Goal: Check status: Check status

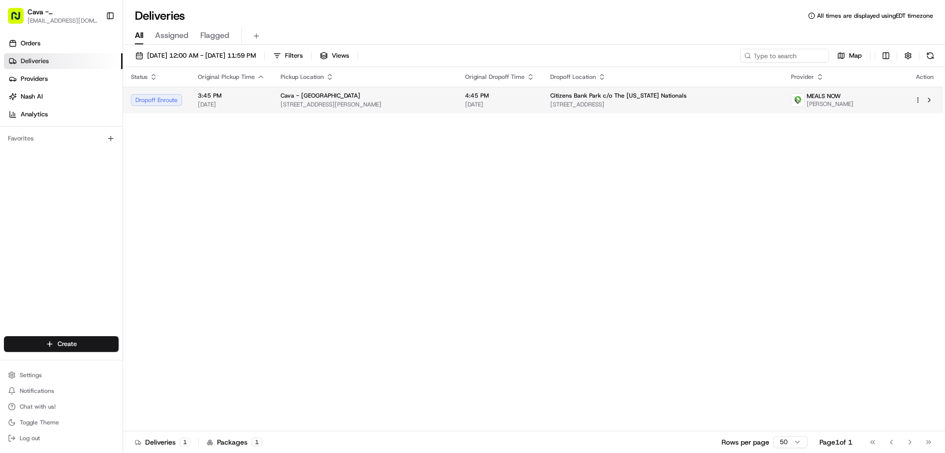
click at [349, 99] on div "Cava - [GEOGRAPHIC_DATA]" at bounding box center [365, 96] width 169 height 8
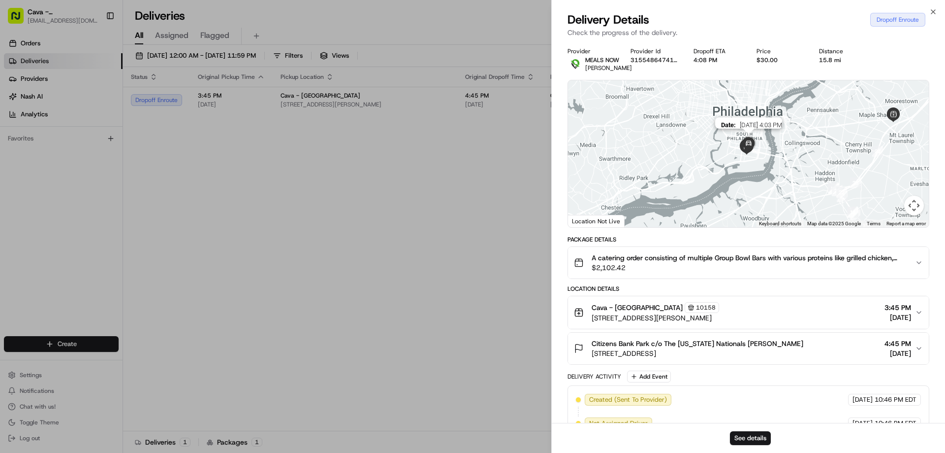
click at [748, 150] on img at bounding box center [749, 144] width 20 height 20
